Goal: Check status

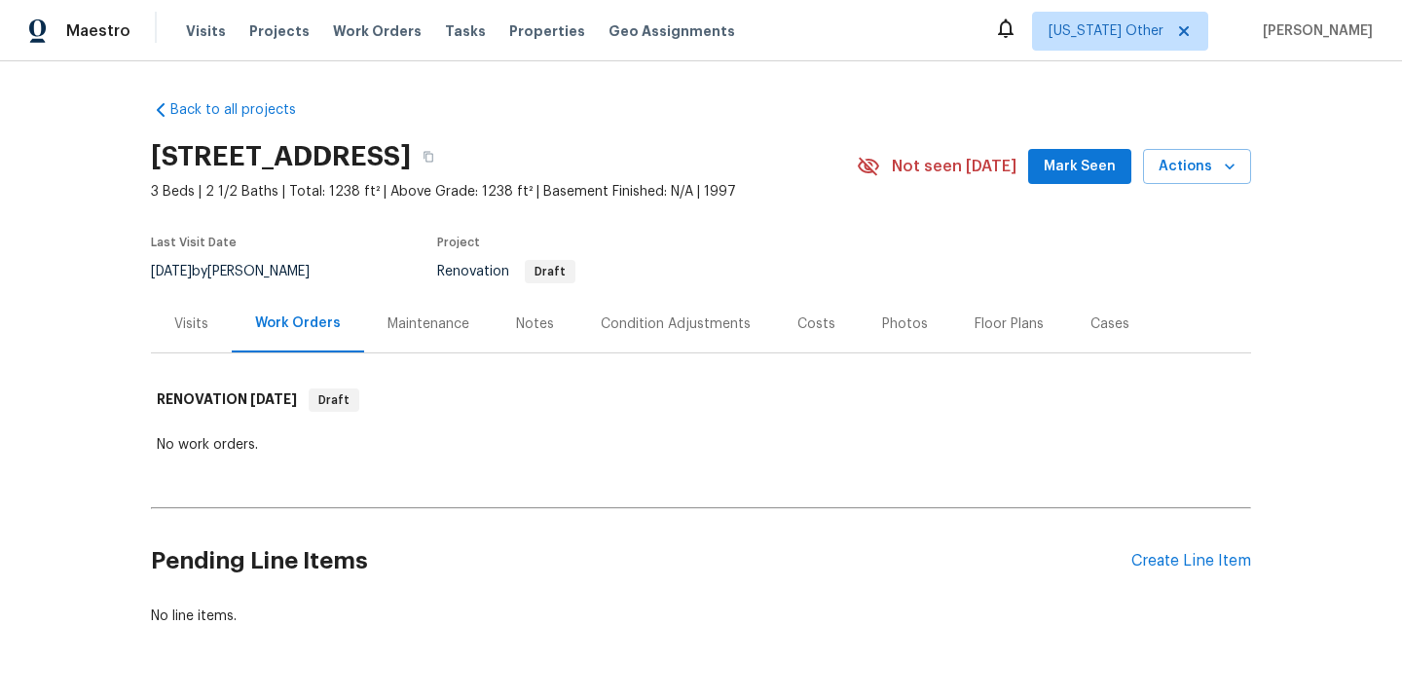
click at [195, 323] on div "Visits" at bounding box center [191, 324] width 34 height 19
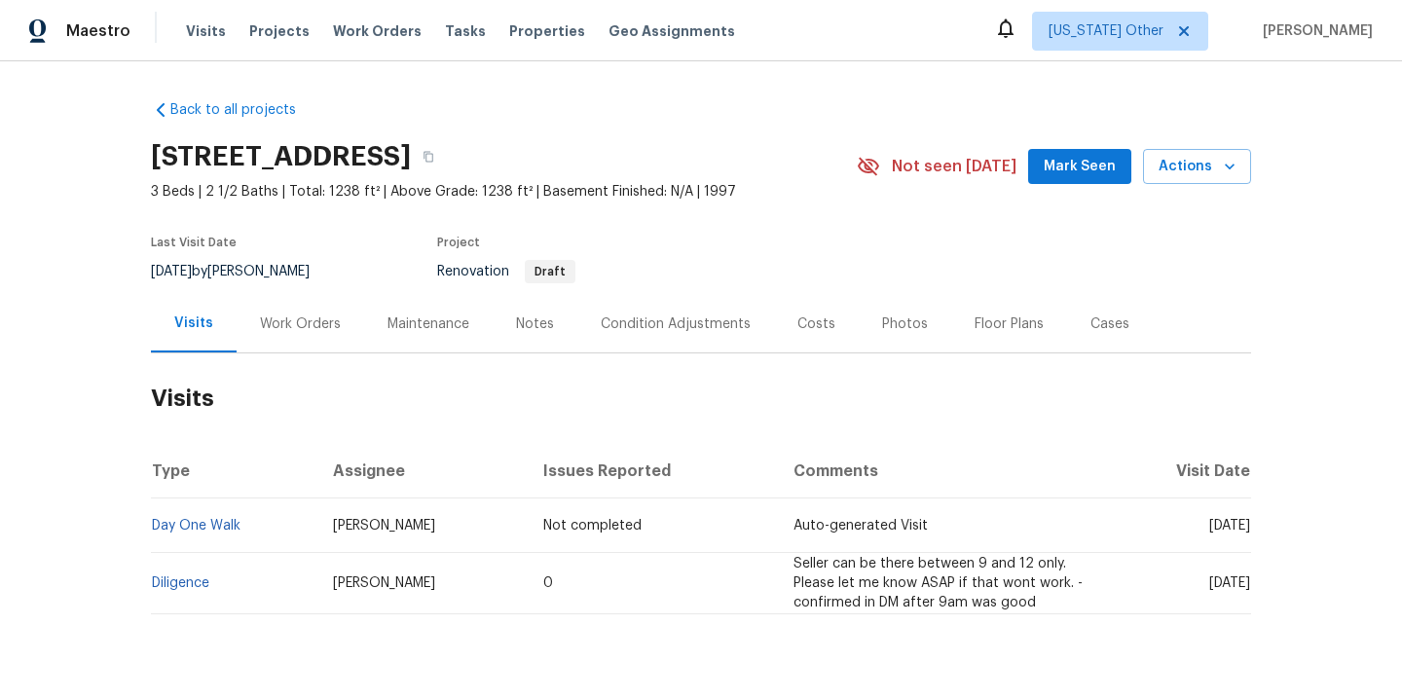
scroll to position [48, 0]
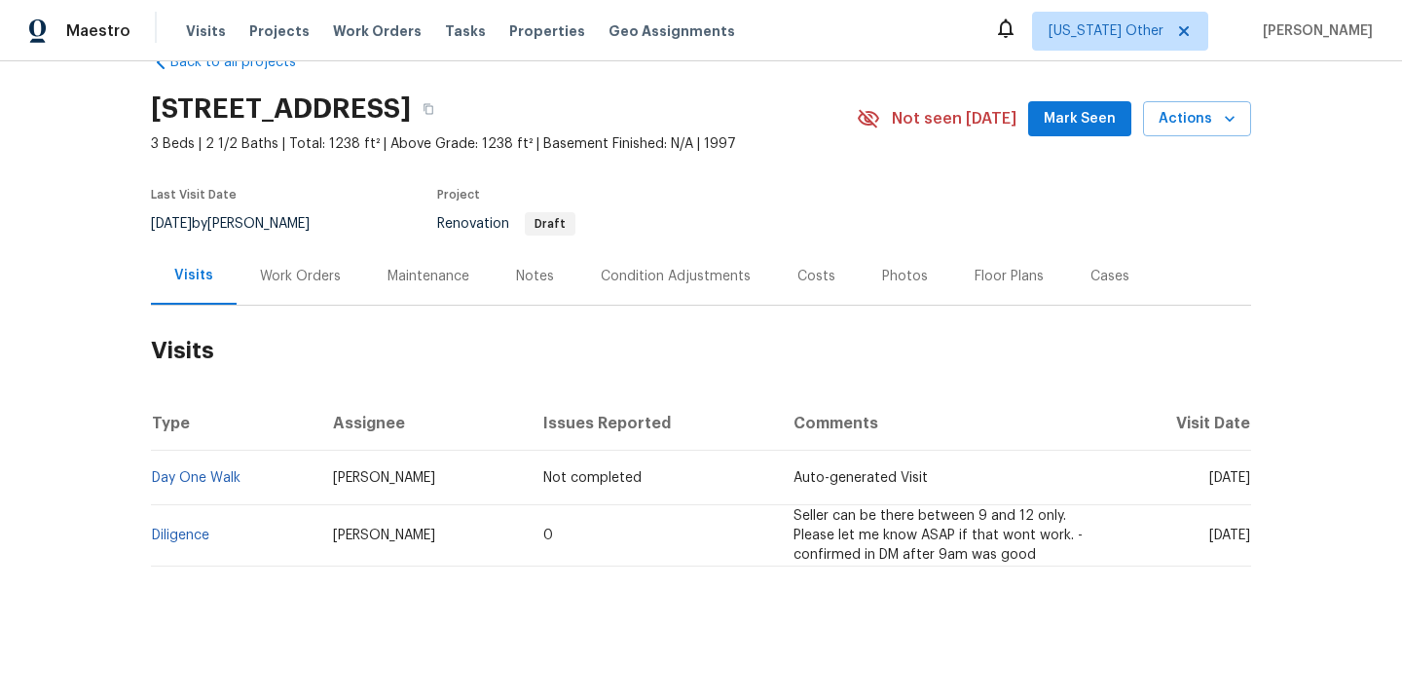
drag, startPoint x: 1184, startPoint y: 479, endPoint x: 1253, endPoint y: 479, distance: 69.1
click at [1253, 479] on div "Back to all projects [STREET_ADDRESS] 3 Beds | 2 1/2 Baths | Total: 1238 ft² | …" at bounding box center [701, 380] width 1402 height 638
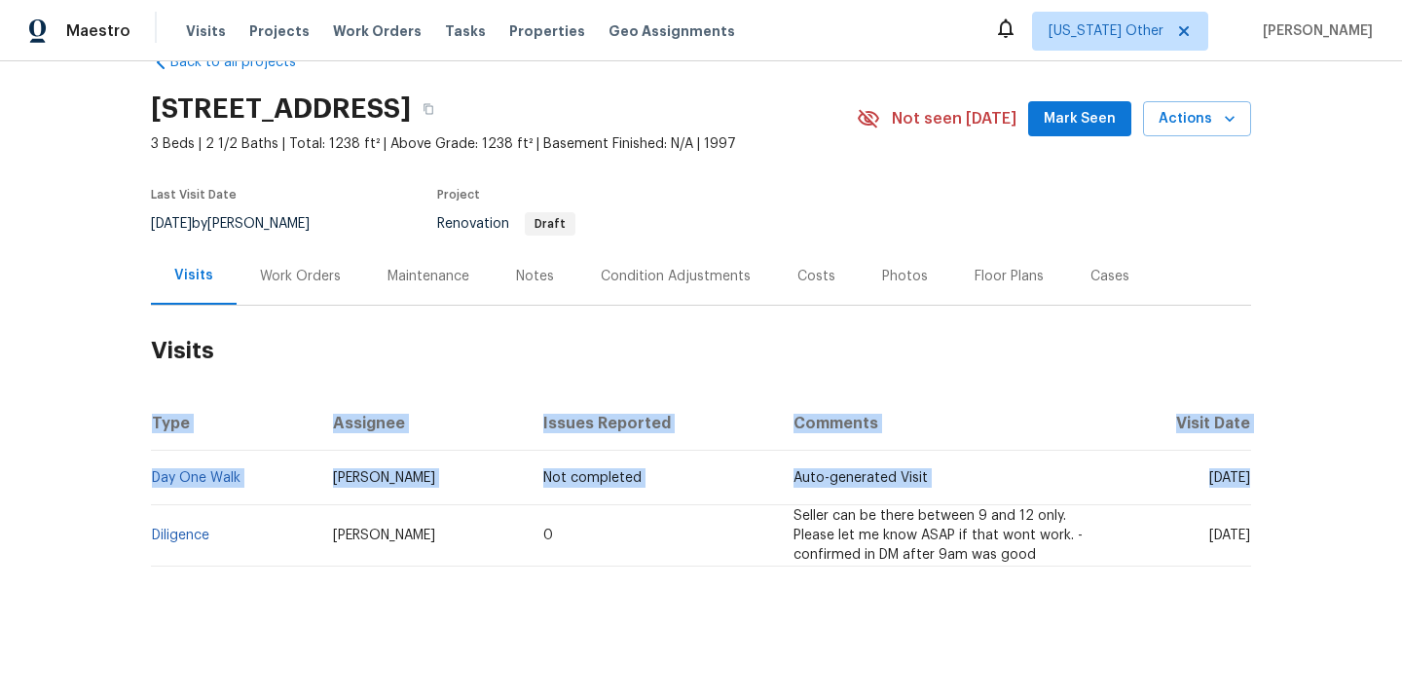
click at [1285, 471] on div "Back to all projects [STREET_ADDRESS] 3 Beds | 2 1/2 Baths | Total: 1238 ft² | …" at bounding box center [701, 380] width 1402 height 638
drag, startPoint x: 1259, startPoint y: 475, endPoint x: 1174, endPoint y: 484, distance: 85.2
click at [1174, 484] on div "Back to all projects [STREET_ADDRESS] 3 Beds | 2 1/2 Baths | Total: 1238 ft² | …" at bounding box center [701, 380] width 1402 height 638
copy table "Type Assignee Issues Reported Comments Visit Date Day One Walk [PERSON_NAME] No…"
click at [1315, 466] on div "Back to all projects [STREET_ADDRESS] 3 Beds | 2 1/2 Baths | Total: 1238 ft² | …" at bounding box center [701, 380] width 1402 height 638
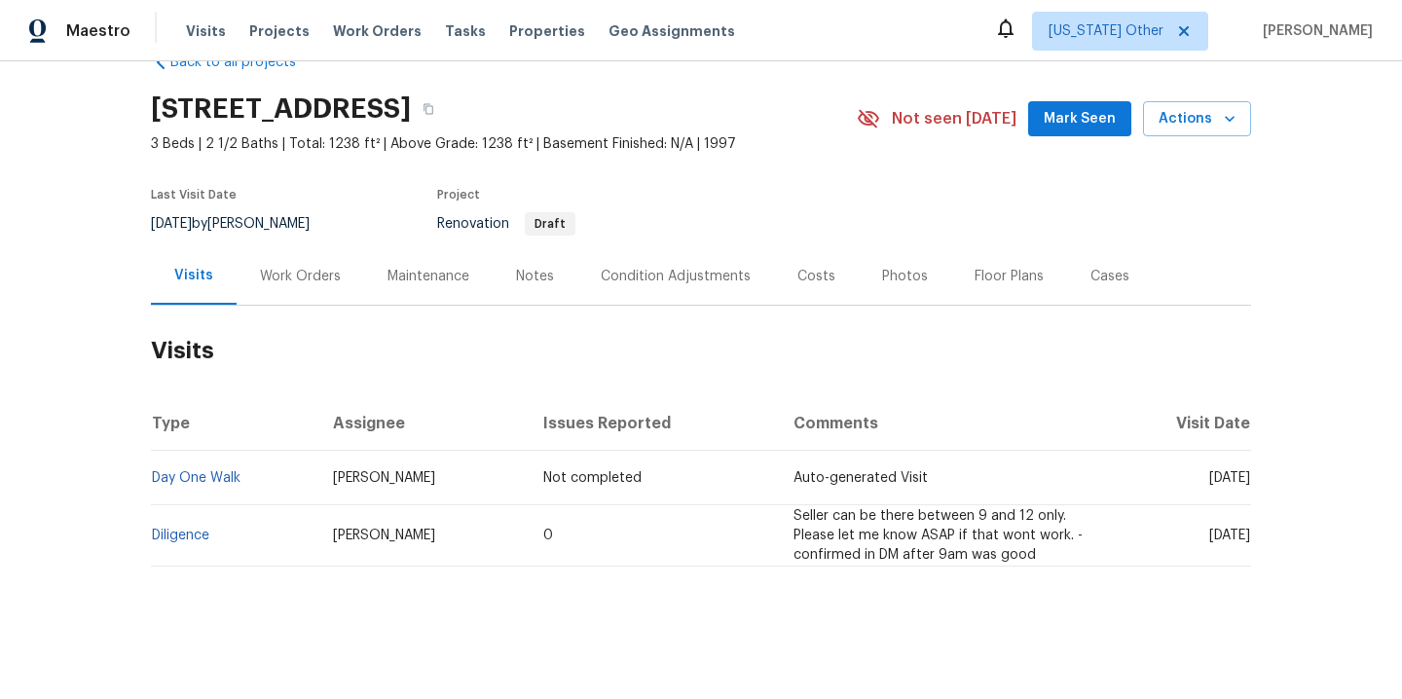
drag, startPoint x: 1251, startPoint y: 475, endPoint x: 1175, endPoint y: 480, distance: 76.1
click at [1175, 480] on div "Back to all projects [STREET_ADDRESS] 3 Beds | 2 1/2 Baths | Total: 1238 ft² | …" at bounding box center [701, 380] width 1402 height 638
copy span "[DATE]"
